Goal: Find specific page/section: Find specific page/section

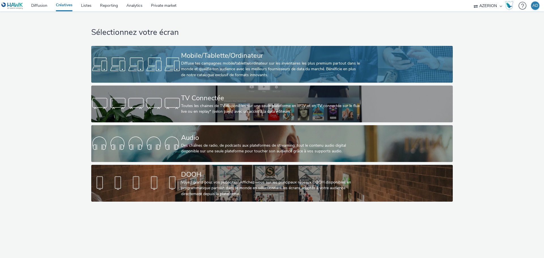
click at [223, 61] on div "Diffuse tes campagnes mobile/tablette/ordinateur sur les inventaires les plus p…" at bounding box center [271, 69] width 180 height 17
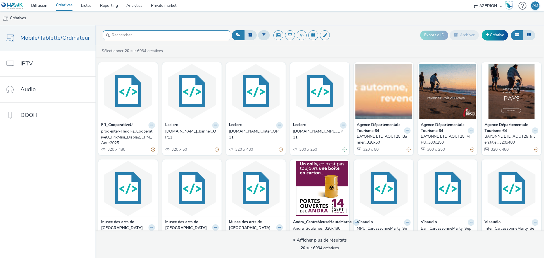
click at [141, 37] on input "text" at bounding box center [166, 35] width 127 height 10
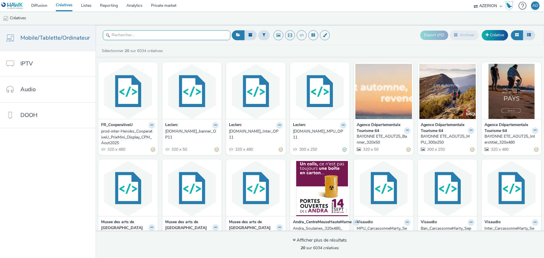
click at [141, 37] on input "text" at bounding box center [166, 35] width 127 height 10
click at [119, 37] on input "text" at bounding box center [166, 35] width 127 height 10
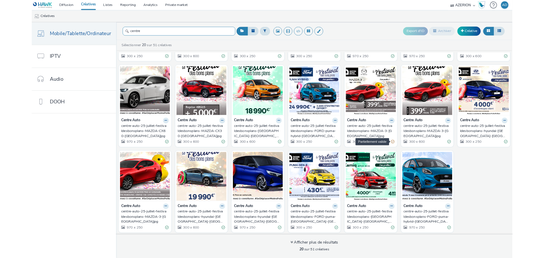
scroll to position [87, 0]
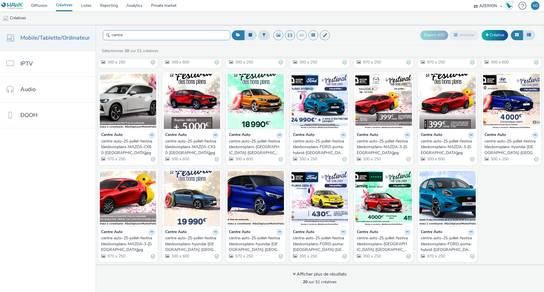
type input "centre"
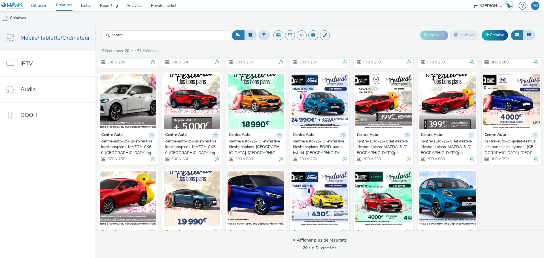
click at [44, 8] on link "Diffusion" at bounding box center [39, 5] width 25 height 11
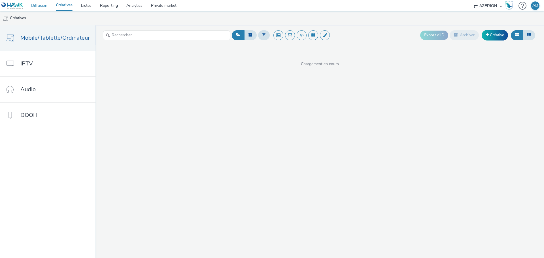
click at [39, 7] on link "Diffusion" at bounding box center [39, 5] width 25 height 11
